Goal: Task Accomplishment & Management: Manage account settings

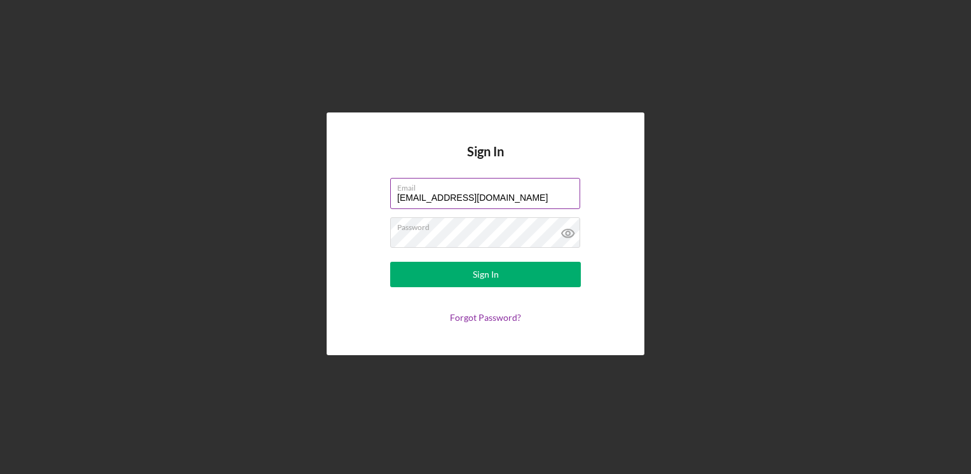
click at [475, 198] on input "[EMAIL_ADDRESS][DOMAIN_NAME]" at bounding box center [485, 193] width 190 height 31
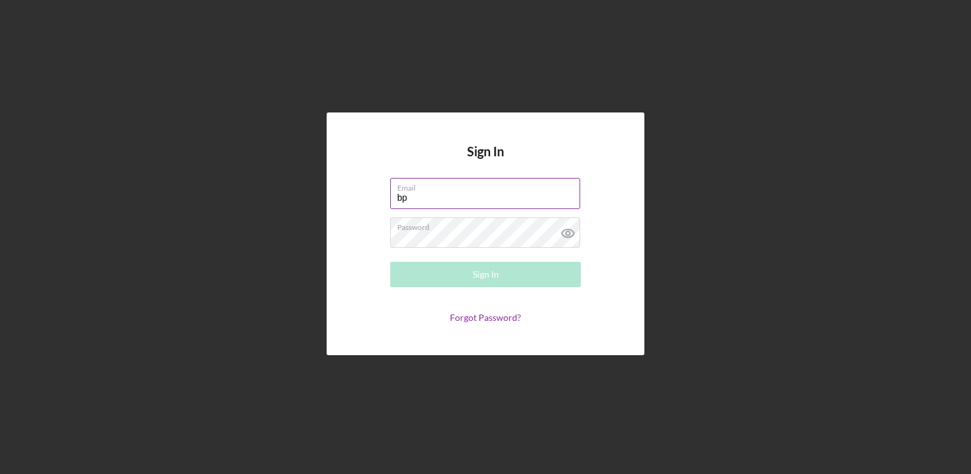
type input "b"
type input "[EMAIL_ADDRESS][DOMAIN_NAME]"
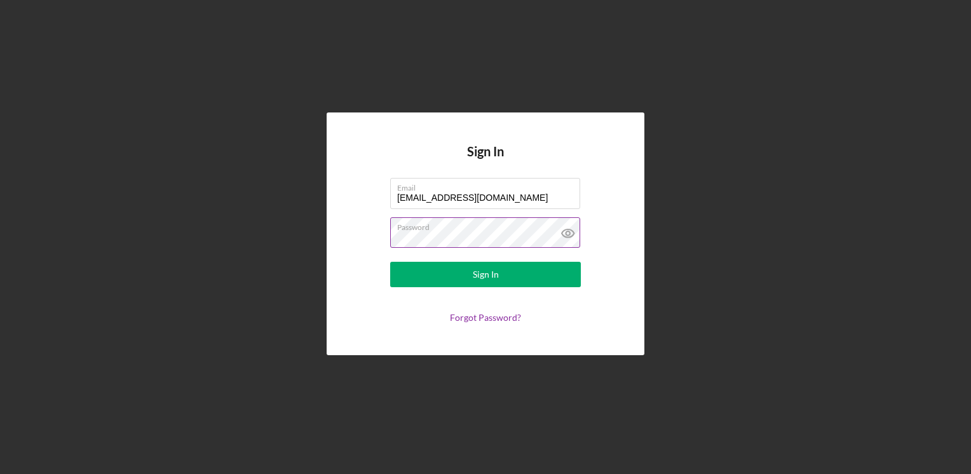
click at [565, 235] on icon at bounding box center [568, 233] width 32 height 32
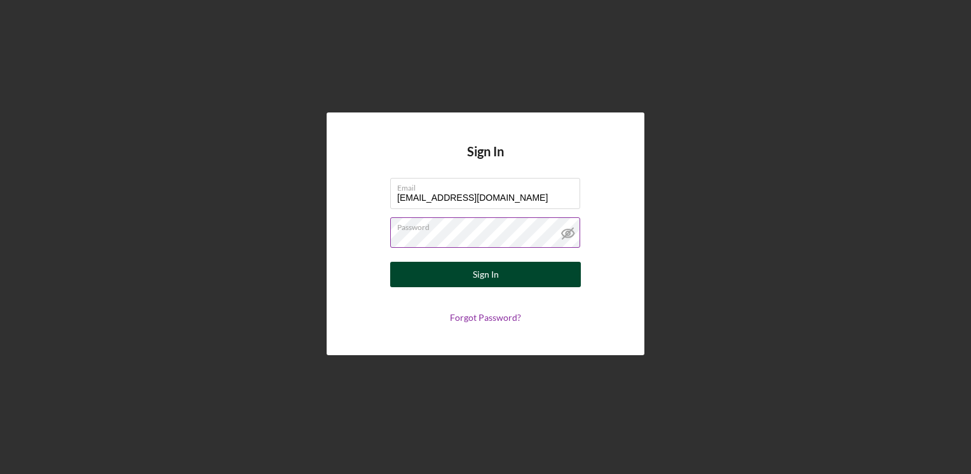
click at [449, 271] on button "Sign In" at bounding box center [485, 274] width 191 height 25
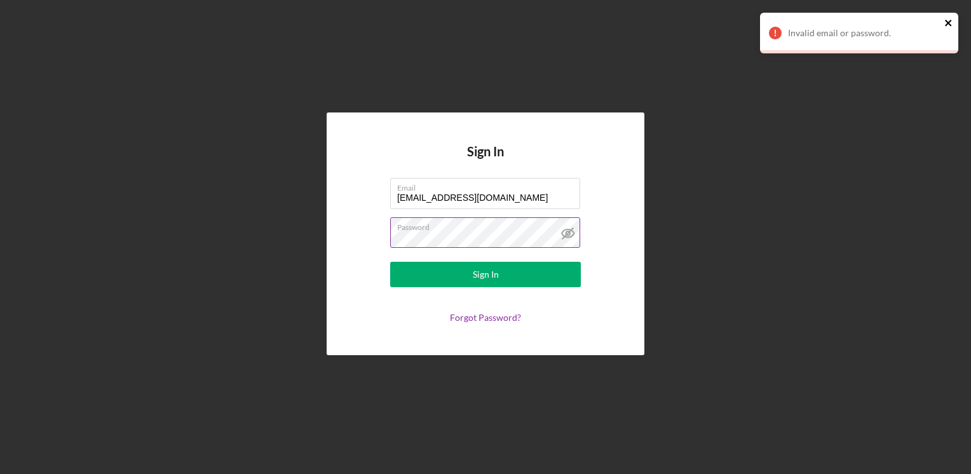
click at [948, 25] on icon "close" at bounding box center [948, 23] width 9 height 10
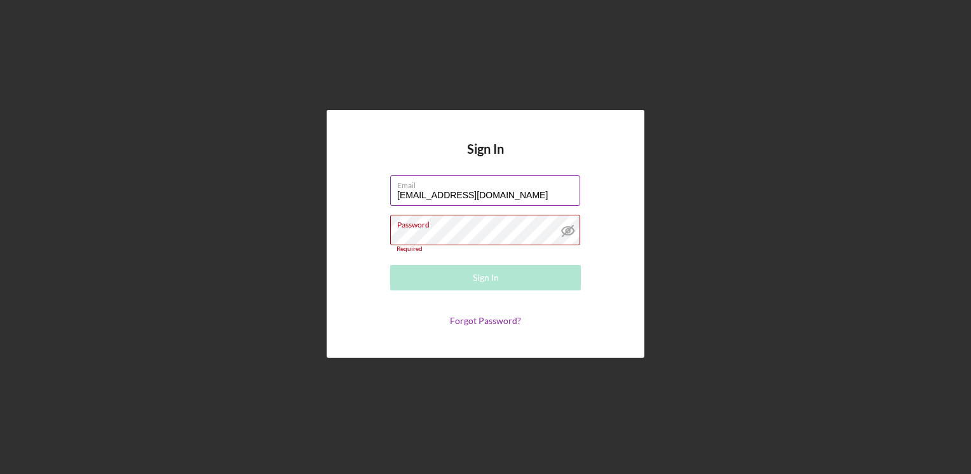
click at [520, 189] on label "Email" at bounding box center [488, 183] width 183 height 14
click at [520, 189] on input "[EMAIL_ADDRESS][DOMAIN_NAME]" at bounding box center [485, 190] width 190 height 31
click at [432, 233] on label "Password" at bounding box center [416, 231] width 39 height 10
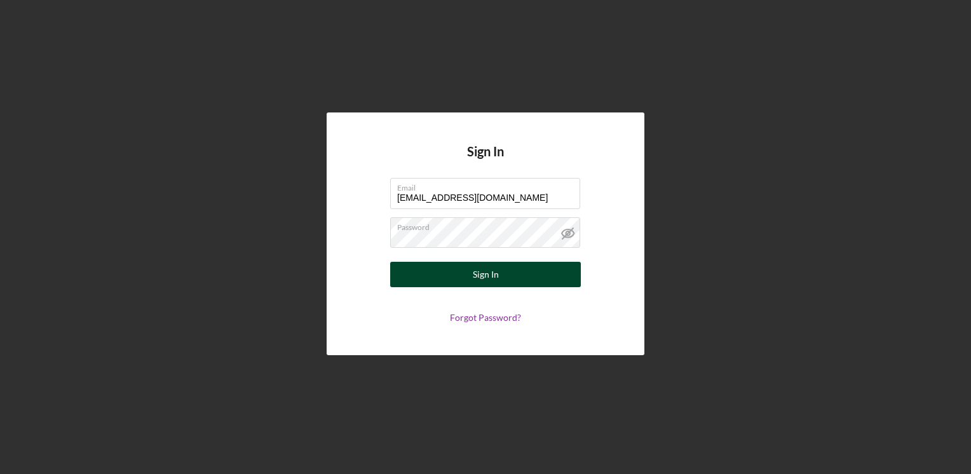
click at [470, 272] on button "Sign In" at bounding box center [485, 274] width 191 height 25
